Goal: Task Accomplishment & Management: Use online tool/utility

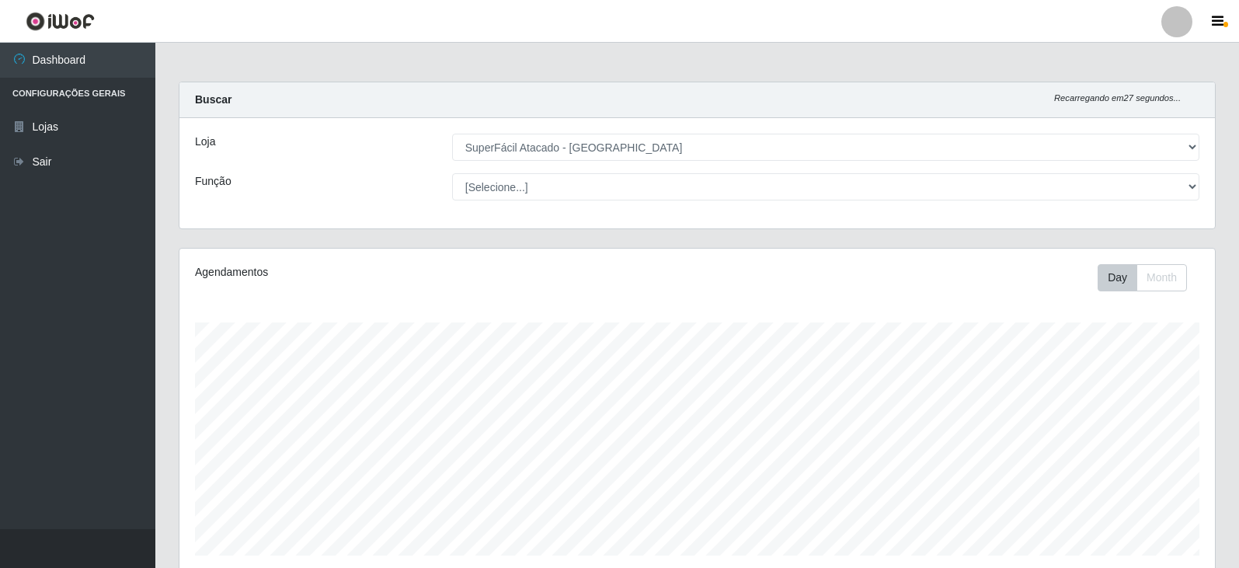
select select "504"
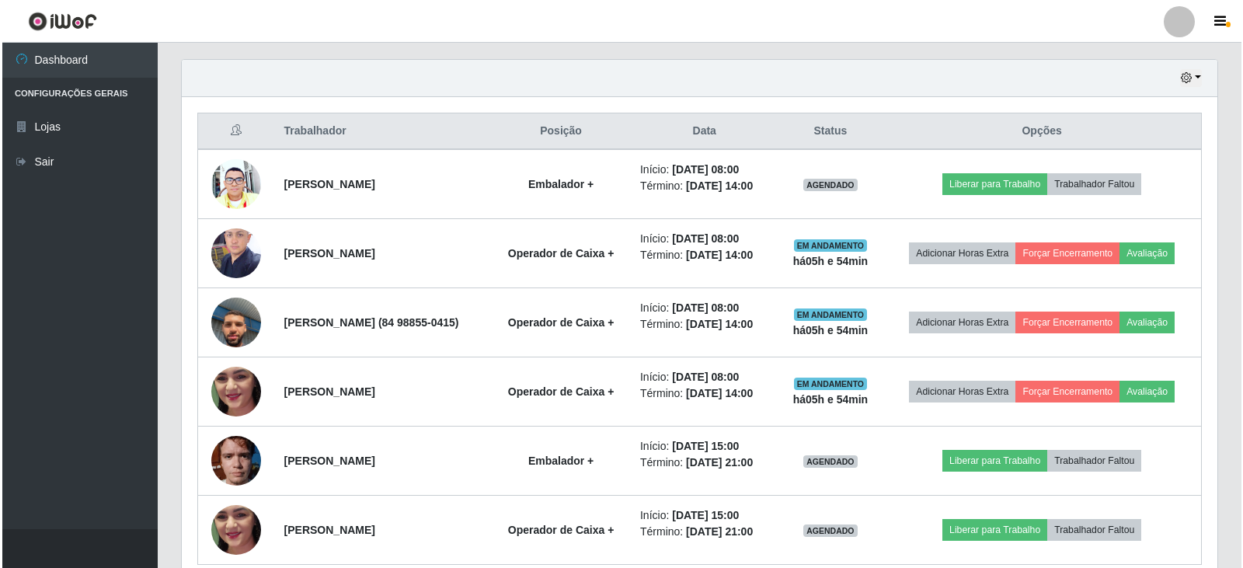
scroll to position [524, 0]
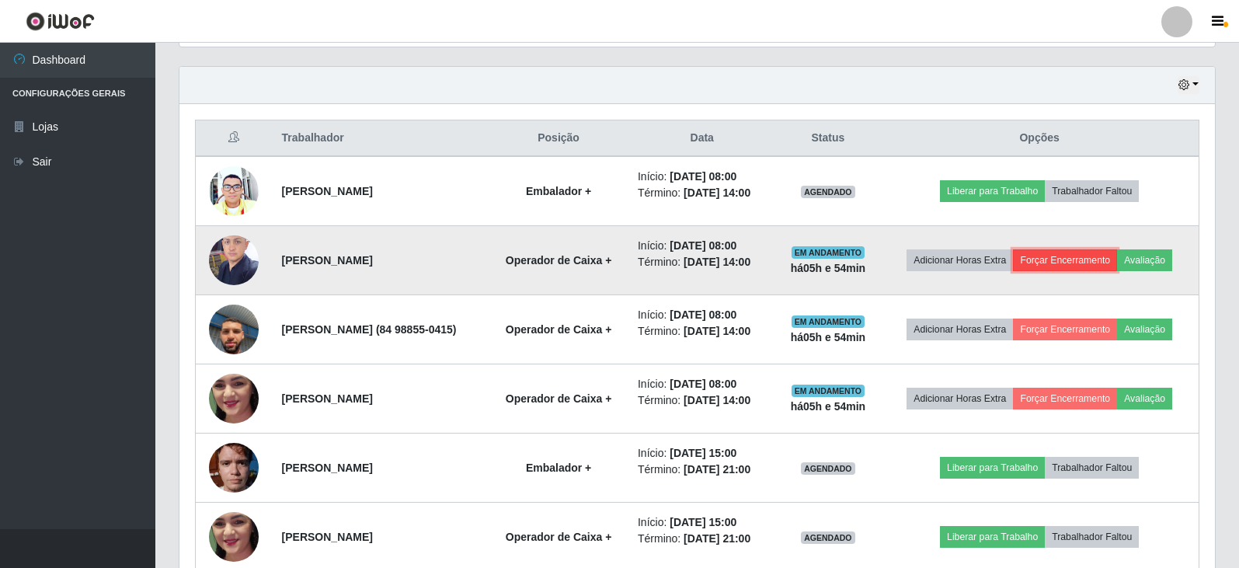
click at [1098, 264] on button "Forçar Encerramento" at bounding box center [1065, 260] width 104 height 22
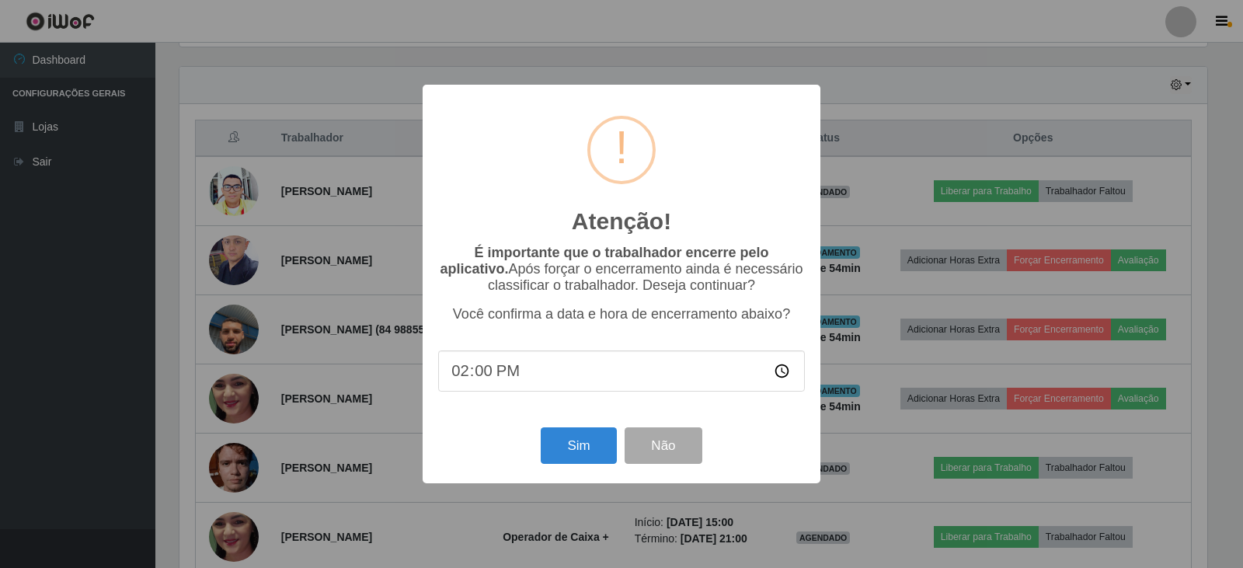
click at [530, 384] on input "14:00" at bounding box center [621, 370] width 367 height 41
click at [499, 381] on input "14:00" at bounding box center [621, 370] width 367 height 41
click at [651, 454] on button "Não" at bounding box center [662, 445] width 77 height 37
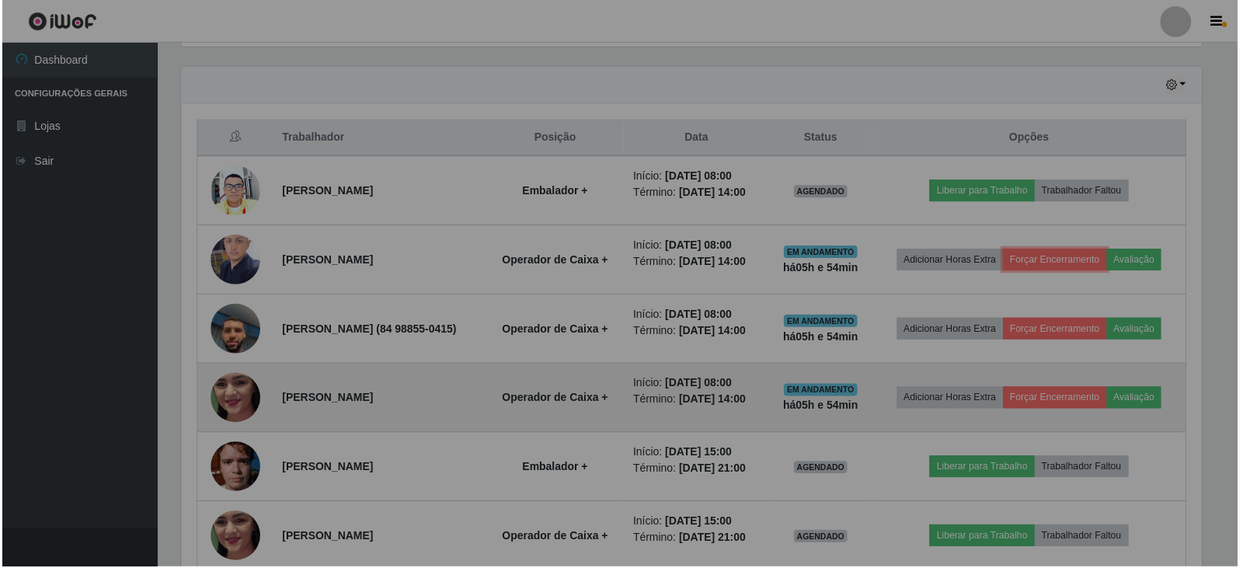
scroll to position [322, 1035]
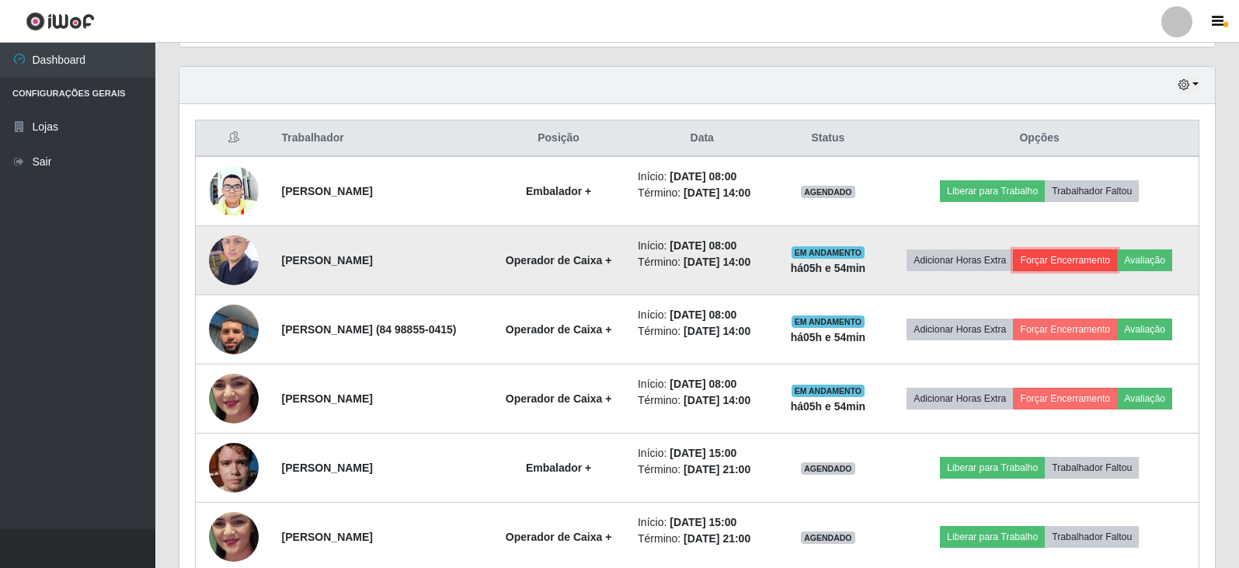
click at [1117, 262] on button "Forçar Encerramento" at bounding box center [1065, 260] width 104 height 22
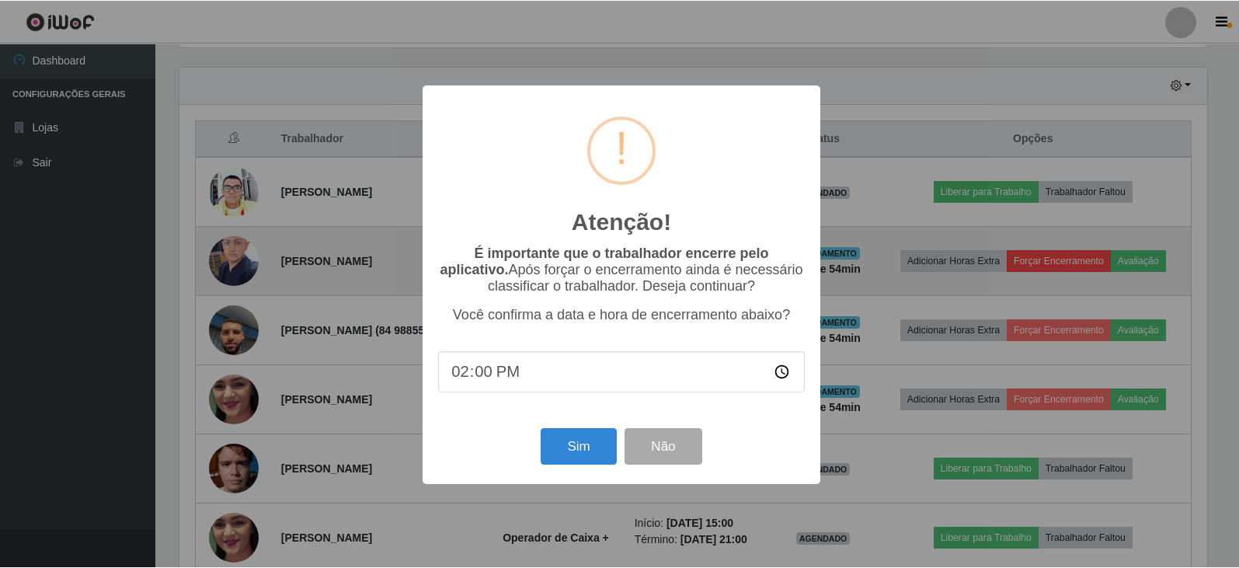
scroll to position [322, 1027]
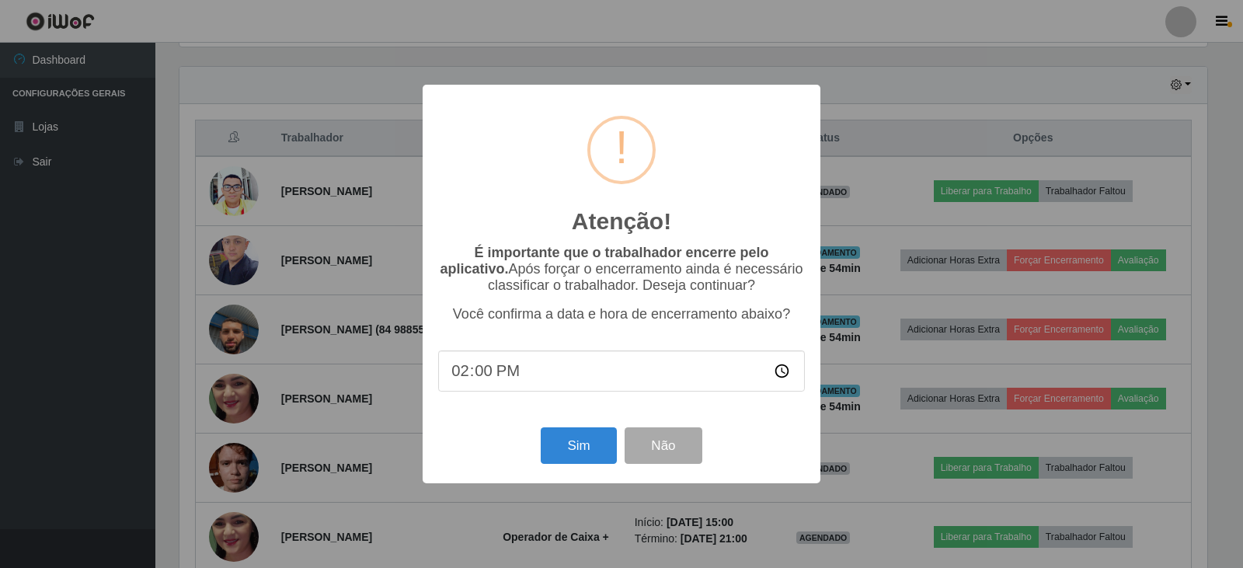
click at [462, 375] on input "14:00" at bounding box center [621, 370] width 367 height 41
drag, startPoint x: 462, startPoint y: 375, endPoint x: 696, endPoint y: 339, distance: 236.6
click at [505, 370] on input "14:00" at bounding box center [621, 370] width 367 height 41
click at [779, 376] on input "14:00" at bounding box center [621, 370] width 367 height 41
click at [527, 375] on input "14:00" at bounding box center [621, 370] width 367 height 41
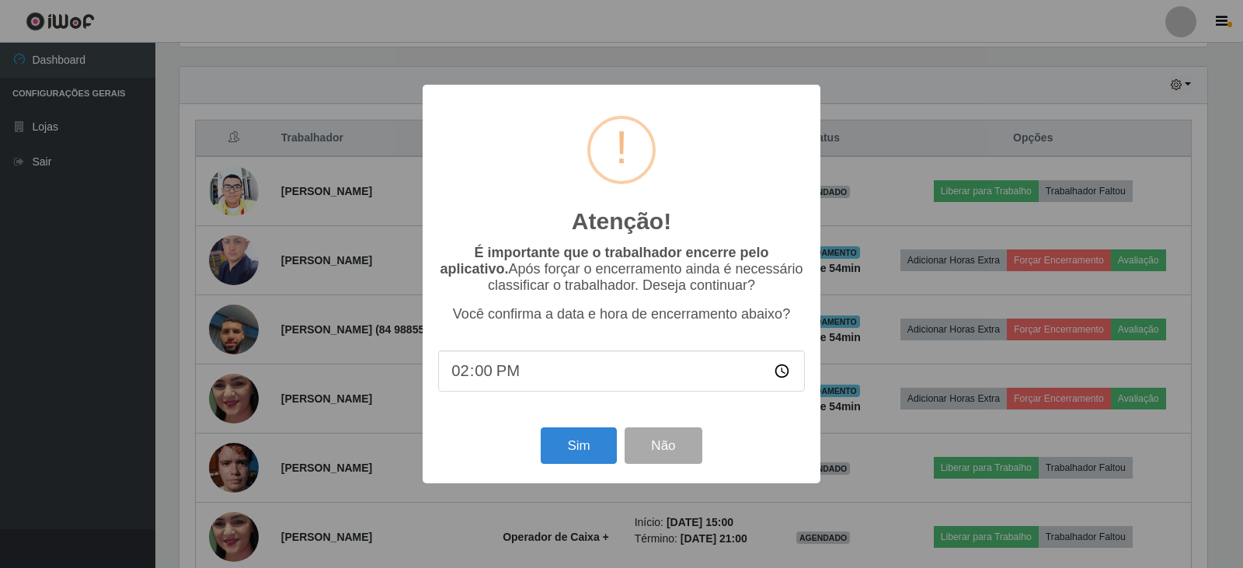
click at [496, 367] on input "14:00" at bounding box center [621, 370] width 367 height 41
click at [464, 373] on input "14:00" at bounding box center [621, 370] width 367 height 41
click at [473, 371] on input "14:00" at bounding box center [621, 370] width 367 height 41
click at [465, 375] on input "time" at bounding box center [621, 370] width 367 height 41
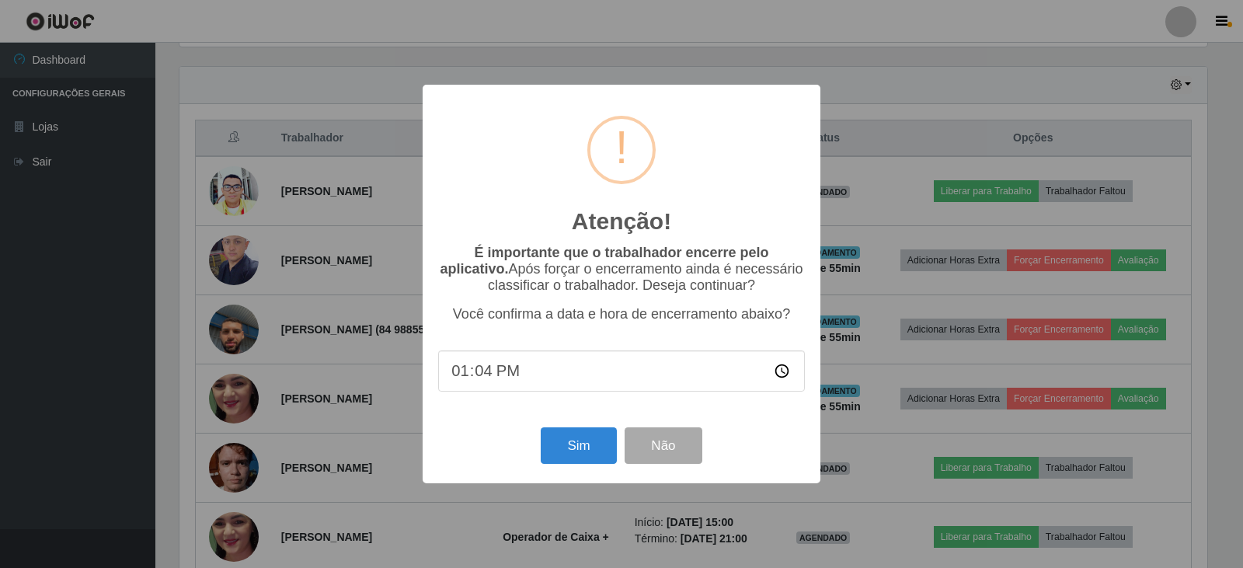
type input "13:40"
click at [577, 444] on button "Sim" at bounding box center [578, 445] width 75 height 37
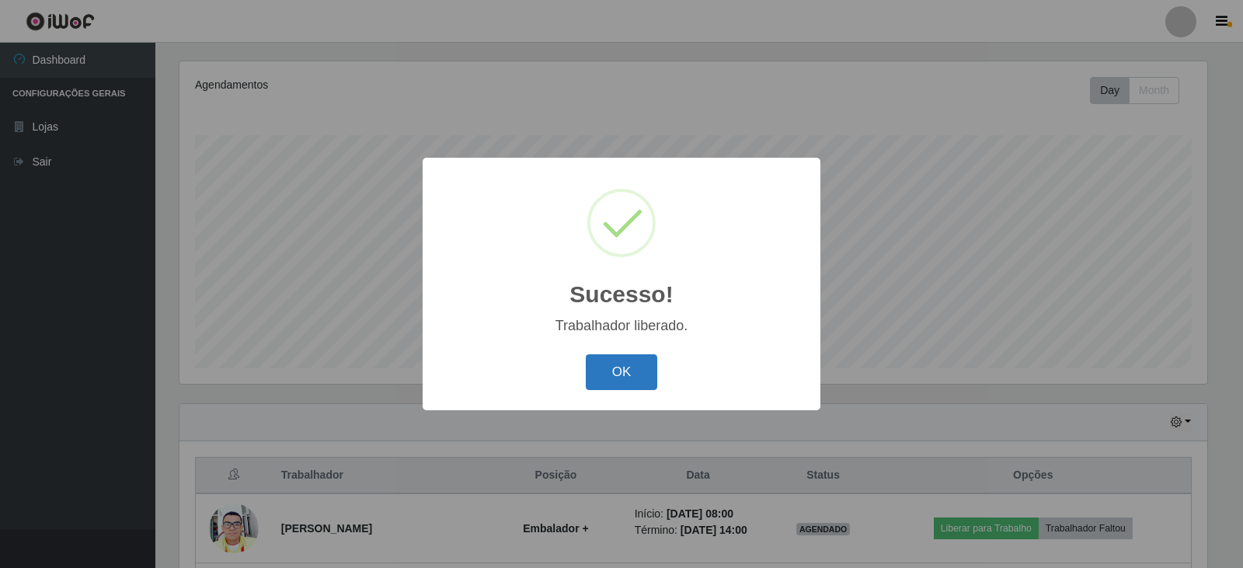
click at [608, 365] on button "OK" at bounding box center [622, 372] width 72 height 37
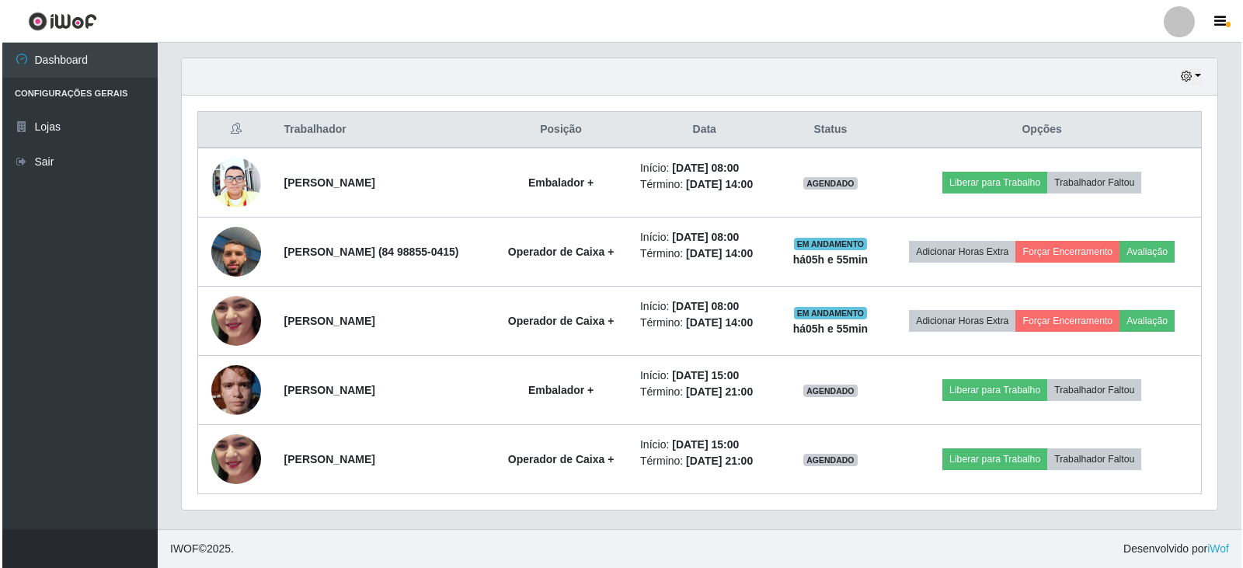
scroll to position [513, 0]
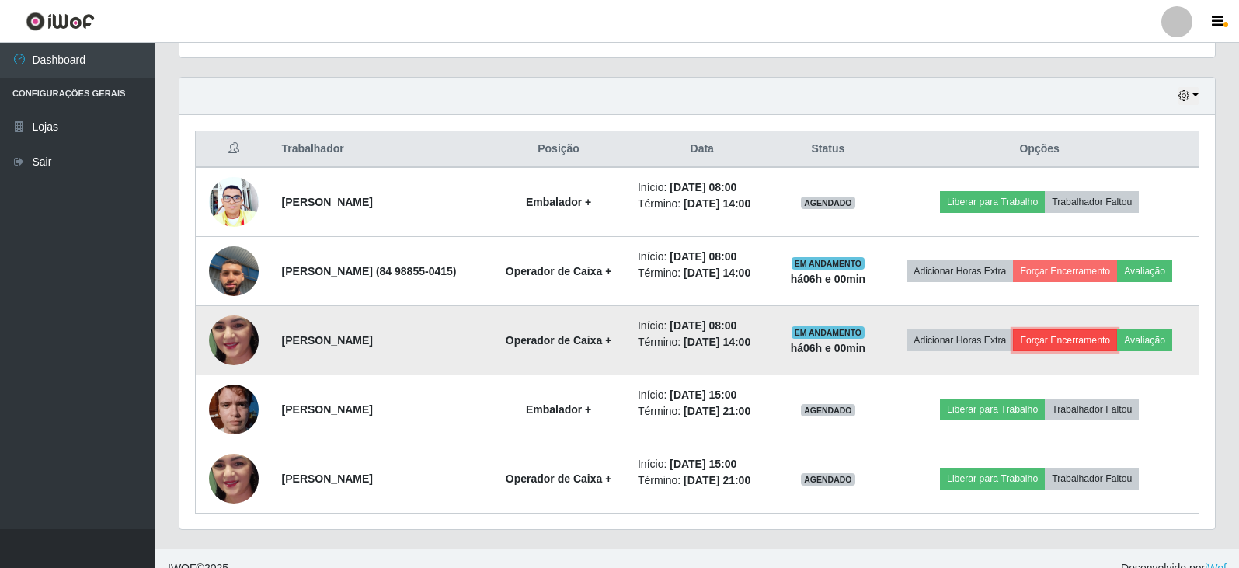
click at [1114, 351] on button "Forçar Encerramento" at bounding box center [1065, 340] width 104 height 22
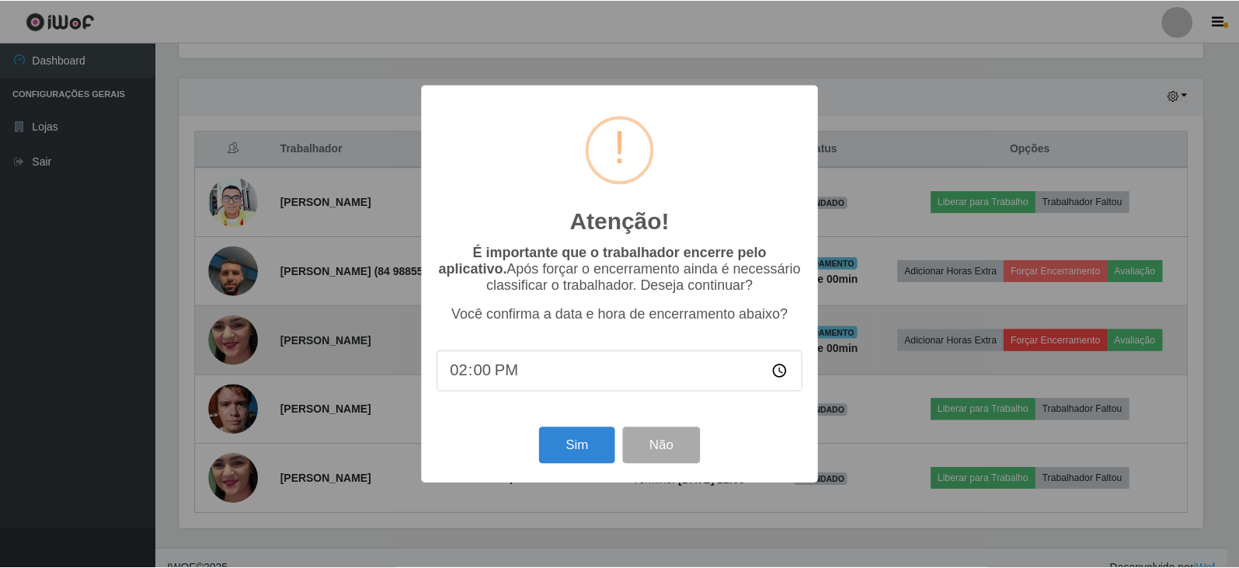
scroll to position [322, 1027]
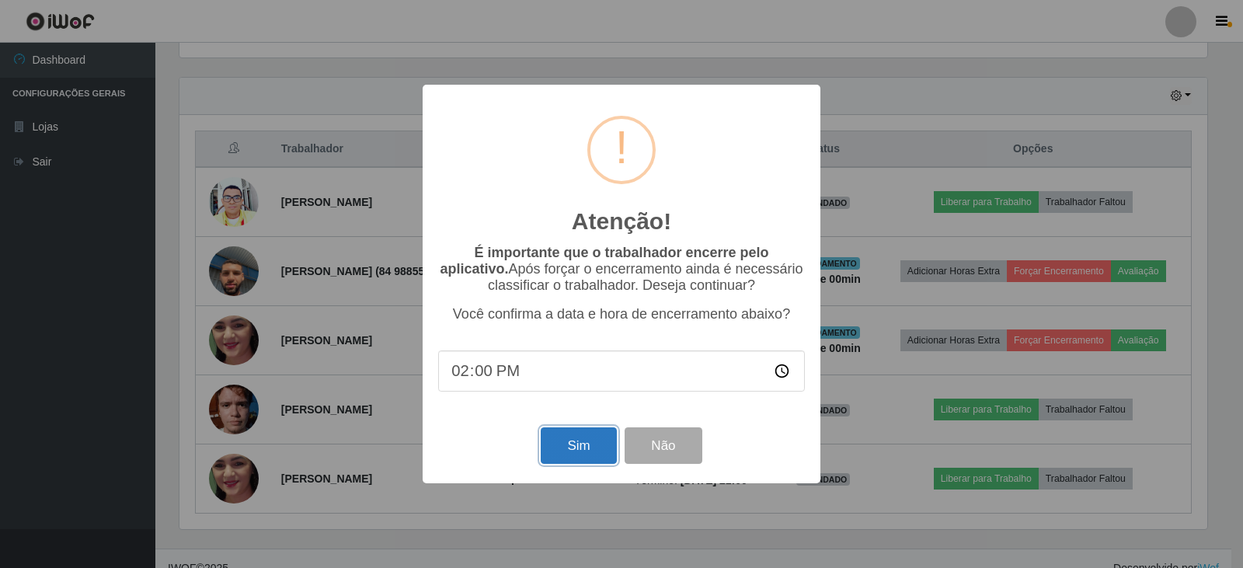
click at [561, 444] on button "Sim" at bounding box center [578, 445] width 75 height 37
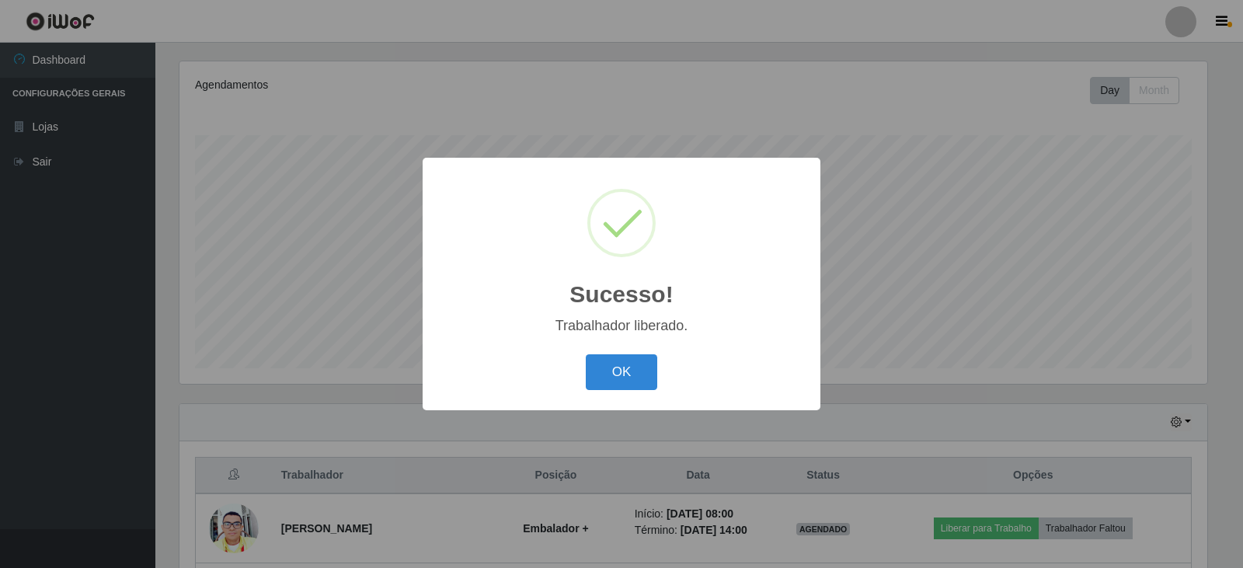
drag, startPoint x: 616, startPoint y: 365, endPoint x: 645, endPoint y: 354, distance: 30.7
click at [617, 364] on button "OK" at bounding box center [622, 372] width 72 height 37
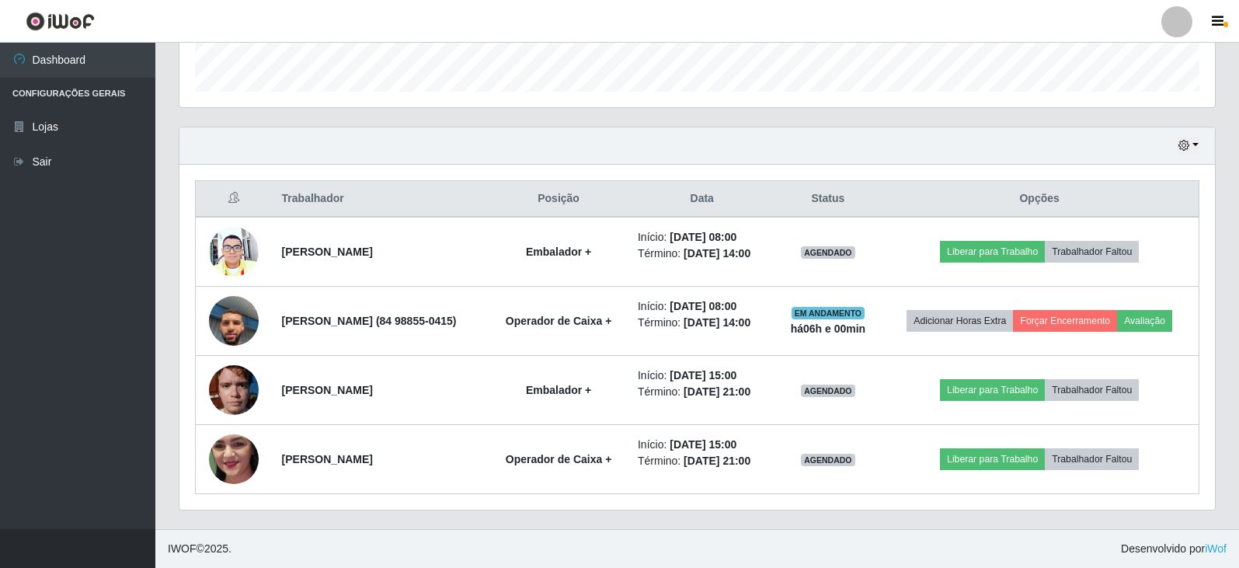
scroll to position [510, 0]
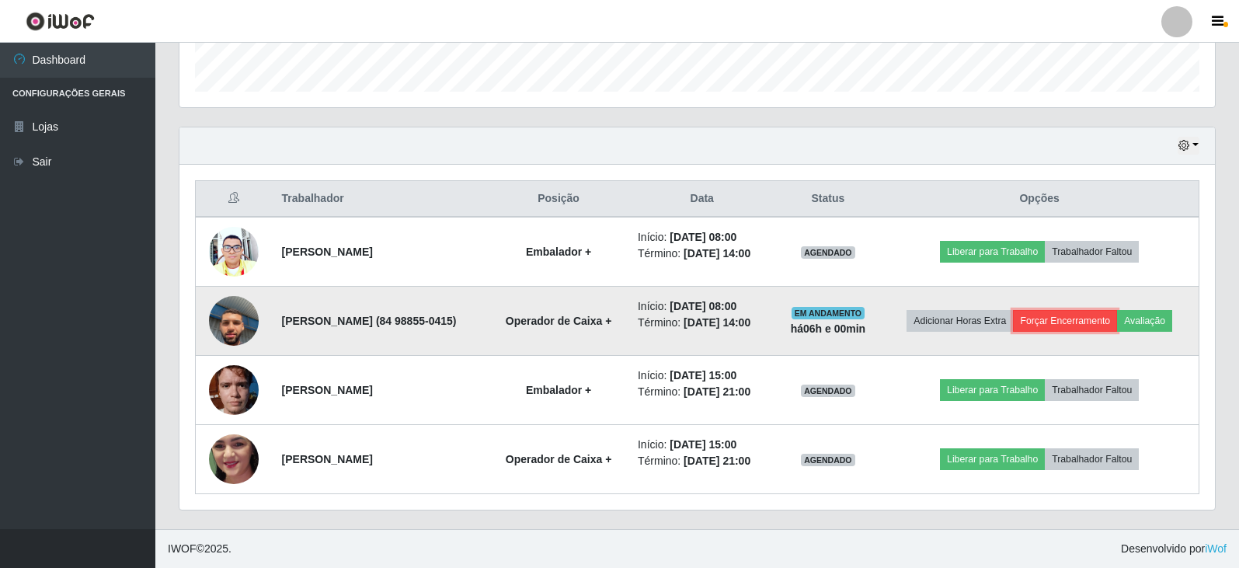
click at [1090, 310] on button "Forçar Encerramento" at bounding box center [1065, 321] width 104 height 22
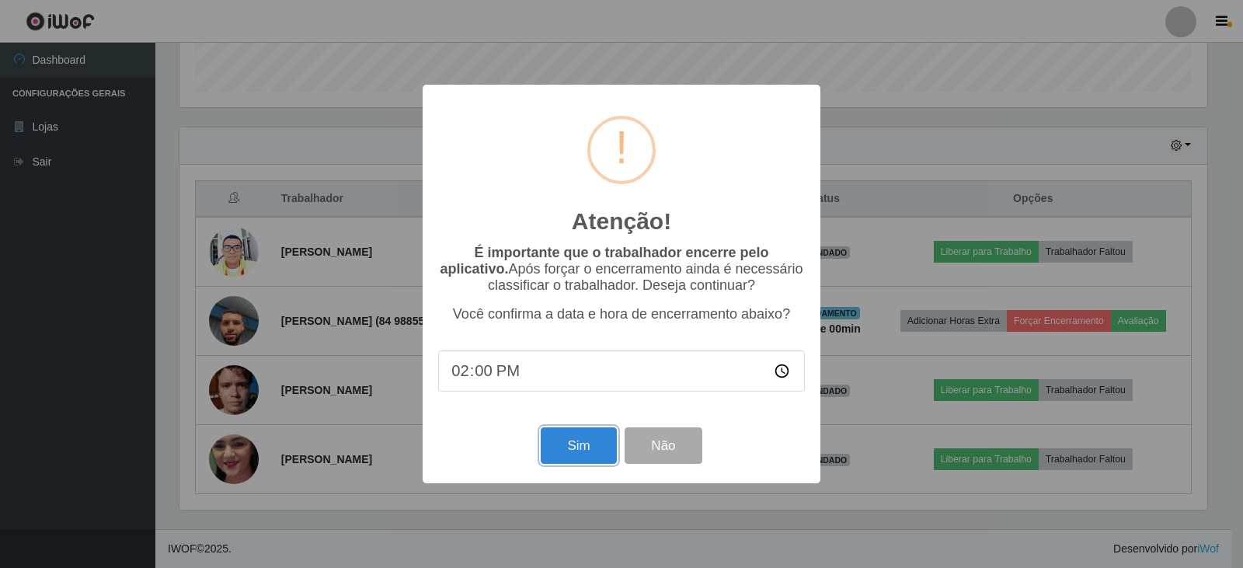
click at [593, 451] on button "Sim" at bounding box center [578, 445] width 75 height 37
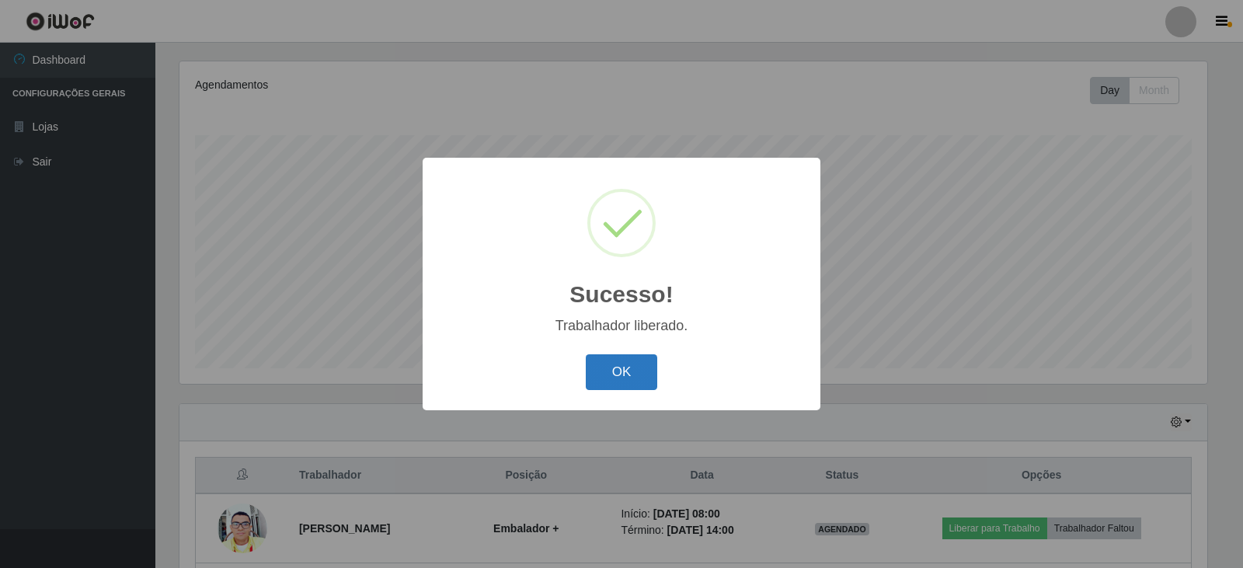
click at [636, 372] on button "OK" at bounding box center [622, 372] width 72 height 37
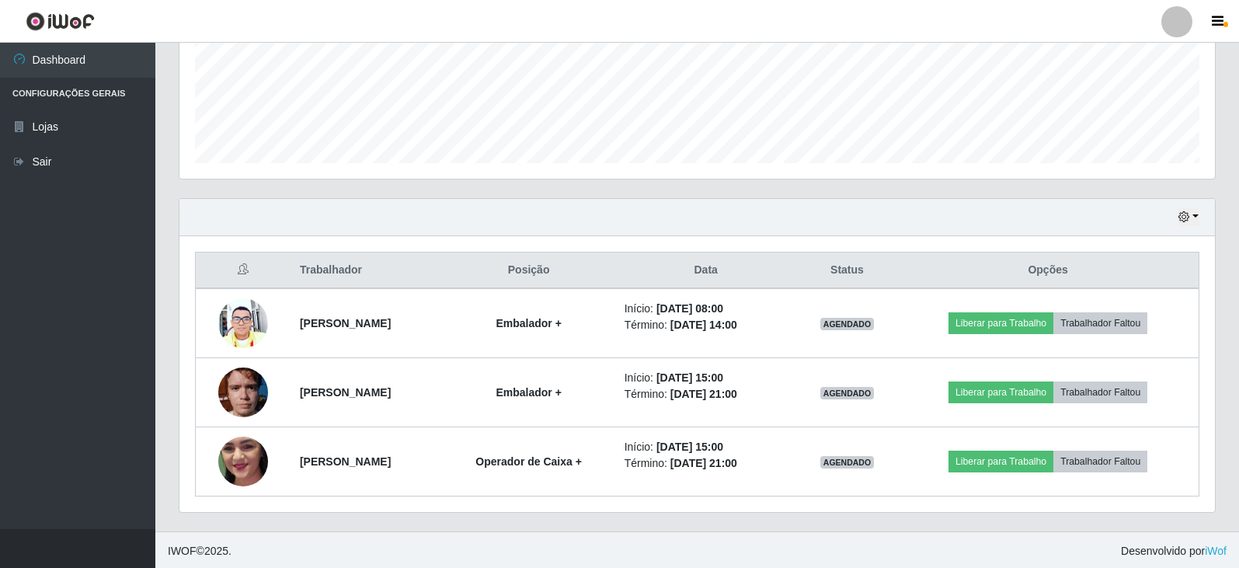
scroll to position [395, 0]
